Goal: Task Accomplishment & Management: Manage account settings

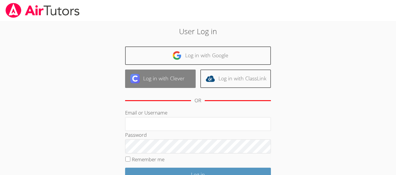
click at [162, 79] on link "Log in with Clever" at bounding box center [160, 78] width 71 height 18
click at [137, 86] on link "Log in with Clever" at bounding box center [160, 78] width 71 height 18
click at [164, 85] on link "Log in with Clever" at bounding box center [160, 78] width 71 height 18
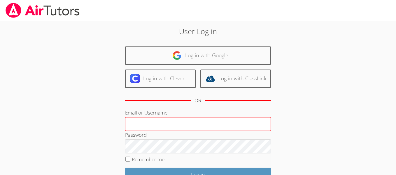
click at [144, 124] on input "Email or Username" at bounding box center [198, 124] width 146 height 14
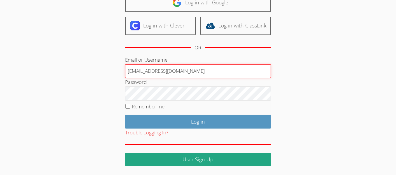
click at [131, 70] on input "[EMAIL_ADDRESS][DOMAIN_NAME]" at bounding box center [198, 71] width 146 height 14
type input "[EMAIL_ADDRESS][DOMAIN_NAME]"
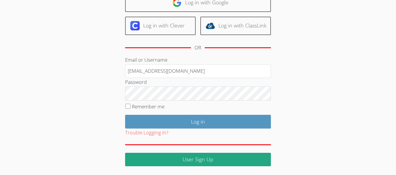
click at [141, 107] on label "Remember me" at bounding box center [148, 106] width 33 height 7
click at [130, 107] on input "Remember me" at bounding box center [127, 106] width 5 height 5
checkbox input "true"
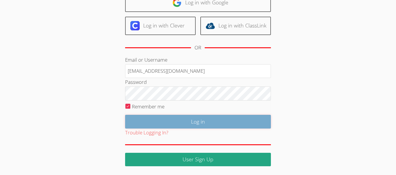
click at [179, 123] on input "Log in" at bounding box center [198, 122] width 146 height 14
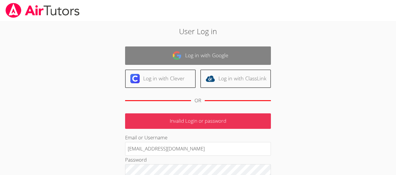
click at [231, 53] on link "Log in with Google" at bounding box center [198, 55] width 146 height 18
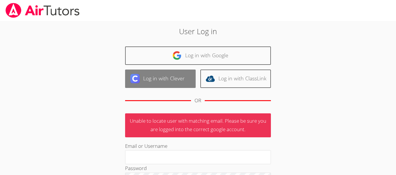
click at [147, 85] on link "Log in with Clever" at bounding box center [160, 78] width 71 height 18
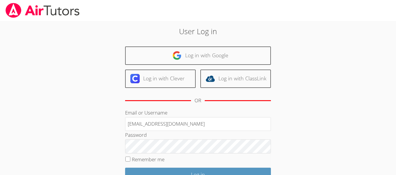
type input "[EMAIL_ADDRESS][DOMAIN_NAME]"
click at [148, 159] on label "Remember me" at bounding box center [148, 159] width 33 height 7
click at [130, 159] on input "Remember me" at bounding box center [127, 158] width 5 height 5
checkbox input "true"
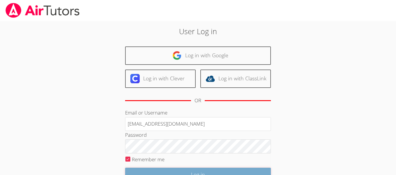
click at [142, 170] on input "Log in" at bounding box center [198, 174] width 146 height 14
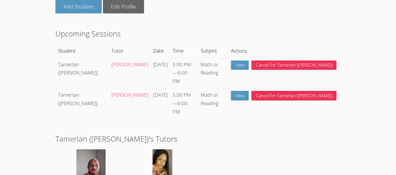
scroll to position [96, 0]
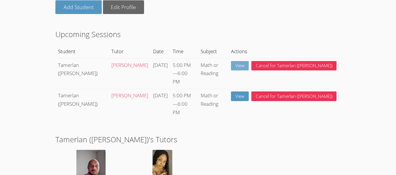
click at [249, 71] on link "View" at bounding box center [240, 66] width 18 height 10
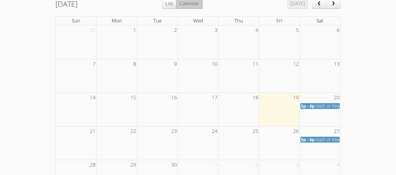
scroll to position [345, 0]
click at [315, 103] on div "5p - 6p Math or Reading" at bounding box center [320, 106] width 38 height 6
